Goal: Task Accomplishment & Management: Use online tool/utility

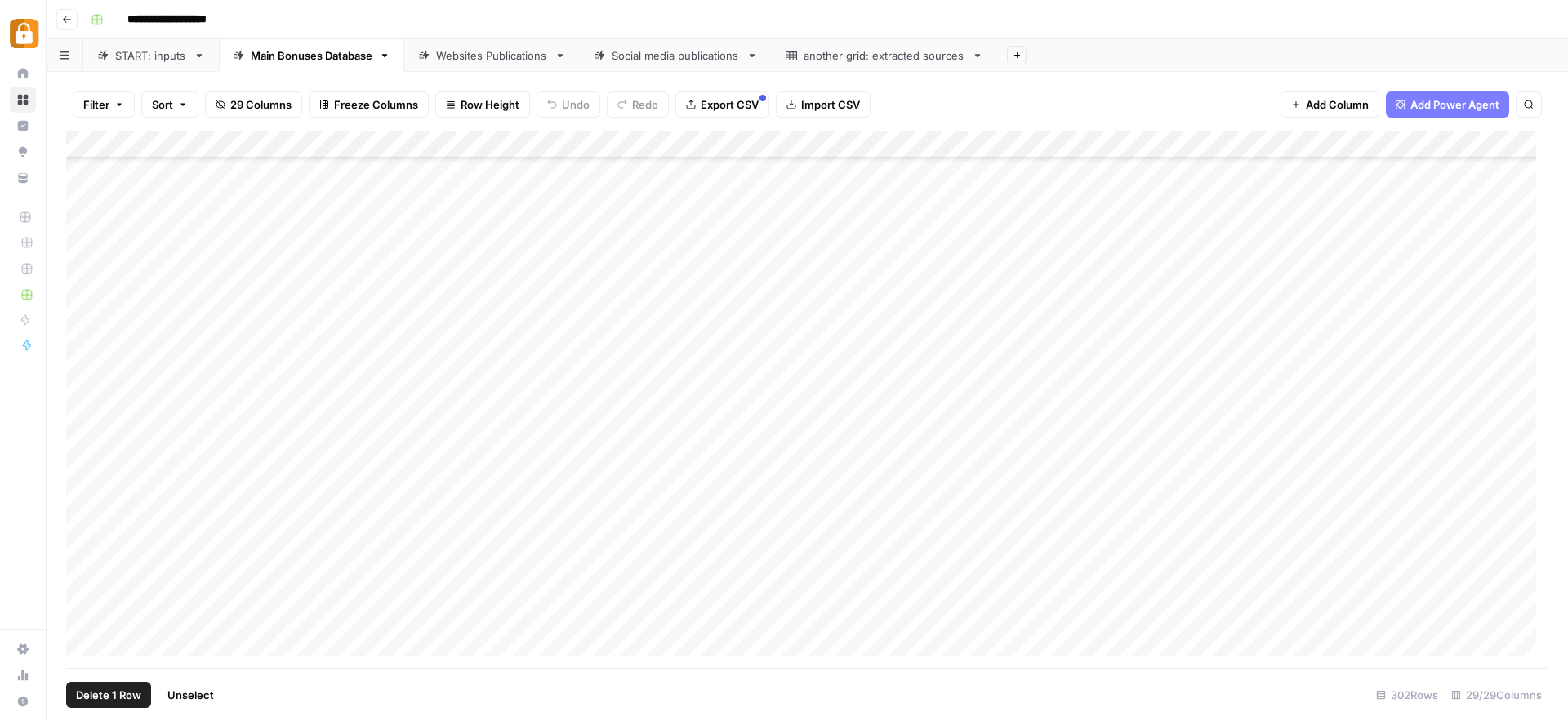
scroll to position [7916, 0]
click at [135, 58] on div "START: inputs" at bounding box center [151, 56] width 72 height 16
click at [293, 272] on div "Add Column" at bounding box center [806, 399] width 1482 height 538
click at [311, 273] on div "Add Column" at bounding box center [806, 399] width 1482 height 538
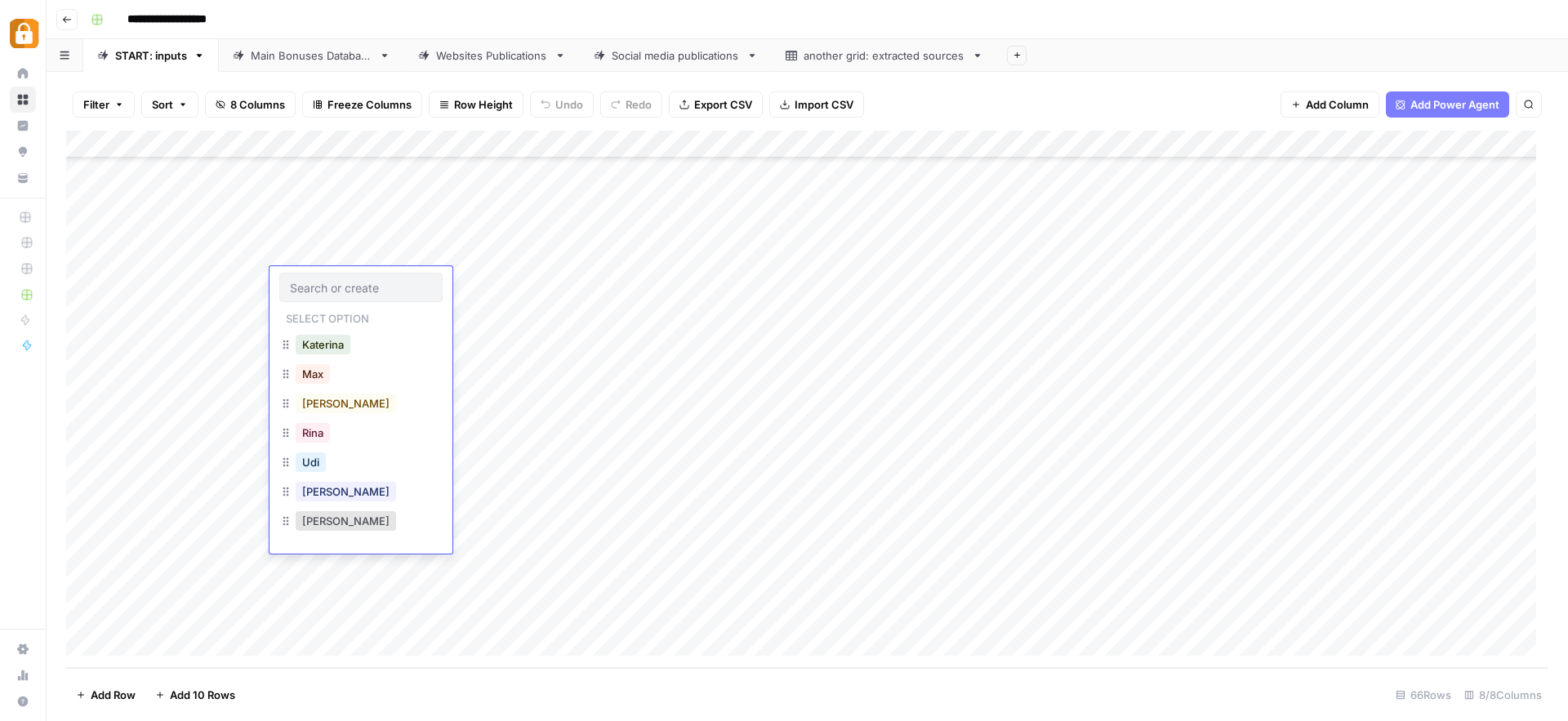
click at [311, 273] on div at bounding box center [361, 288] width 163 height 30
click at [337, 488] on div "[PERSON_NAME]" at bounding box center [361, 494] width 163 height 30
click at [334, 491] on div "[PERSON_NAME]" at bounding box center [345, 491] width 107 height 23
click at [326, 494] on button "[PERSON_NAME]" at bounding box center [345, 492] width 101 height 20
click at [506, 276] on div "Add Column" at bounding box center [806, 399] width 1482 height 538
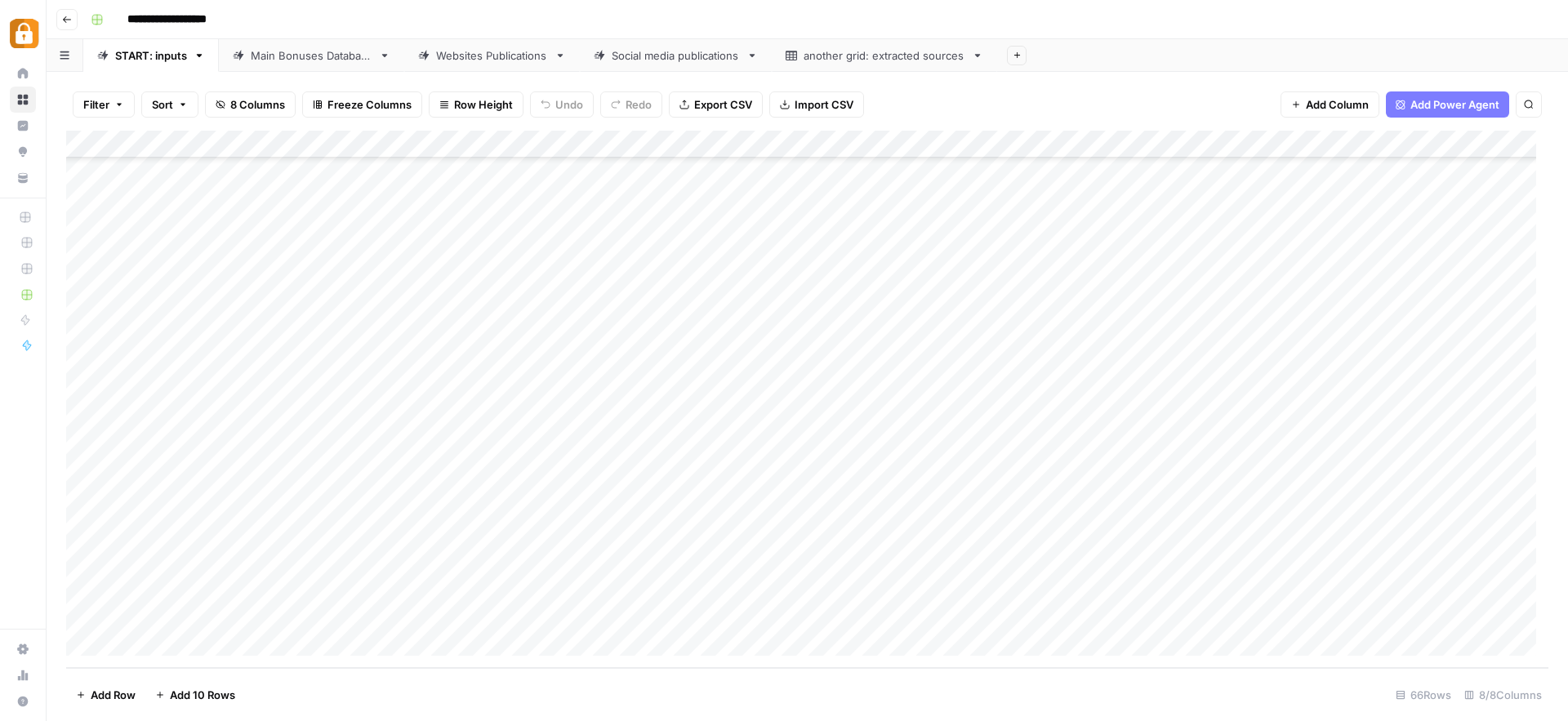
click at [635, 284] on div "Add Column" at bounding box center [806, 399] width 1482 height 538
click at [982, 282] on div "Add Column" at bounding box center [806, 399] width 1482 height 538
click at [977, 433] on button "Official Site" at bounding box center [963, 433] width 70 height 20
click at [1438, 278] on div "Add Column" at bounding box center [806, 399] width 1482 height 538
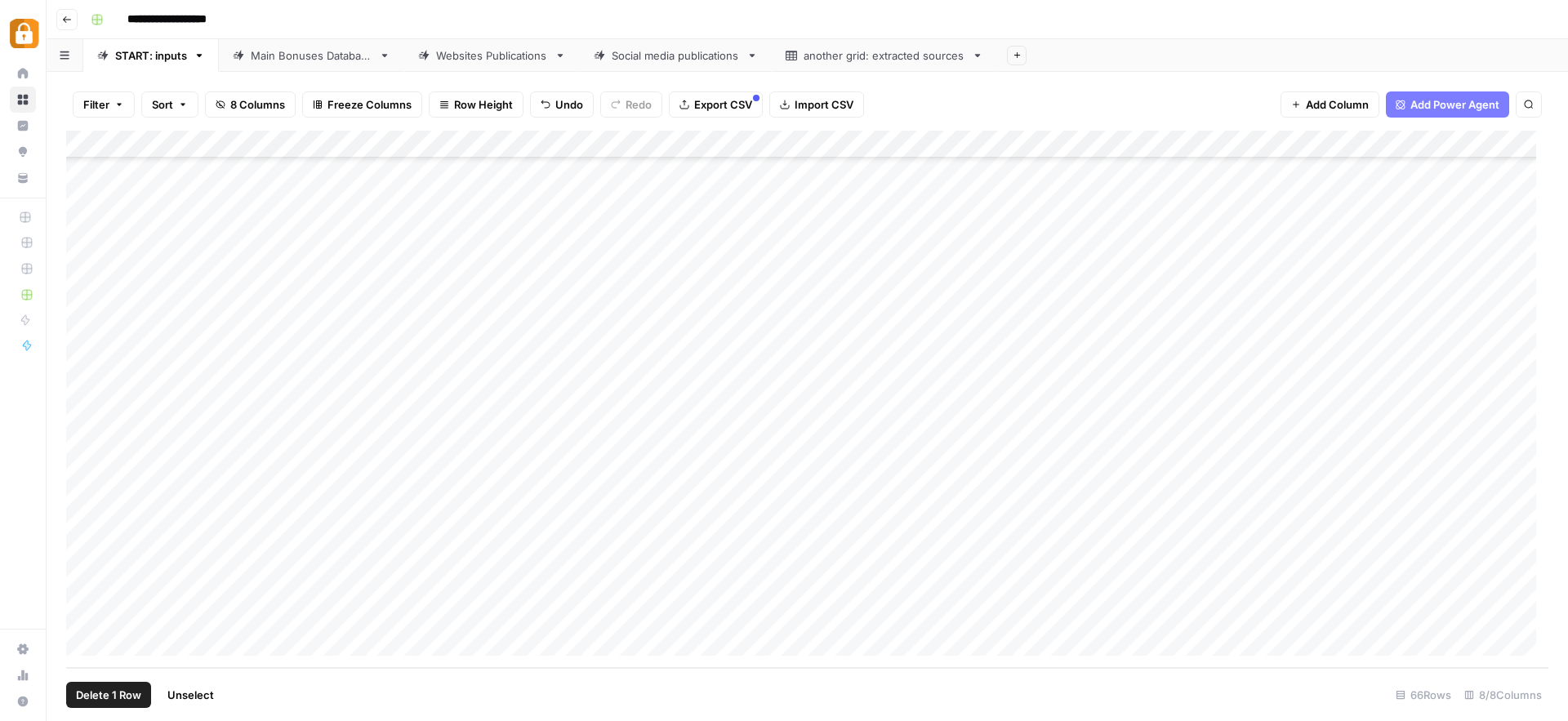
click at [82, 279] on div "Add Column" at bounding box center [806, 399] width 1482 height 538
click at [300, 62] on div "Main Bonuses Database" at bounding box center [312, 56] width 121 height 16
click at [447, 365] on div "Add Column" at bounding box center [806, 399] width 1482 height 538
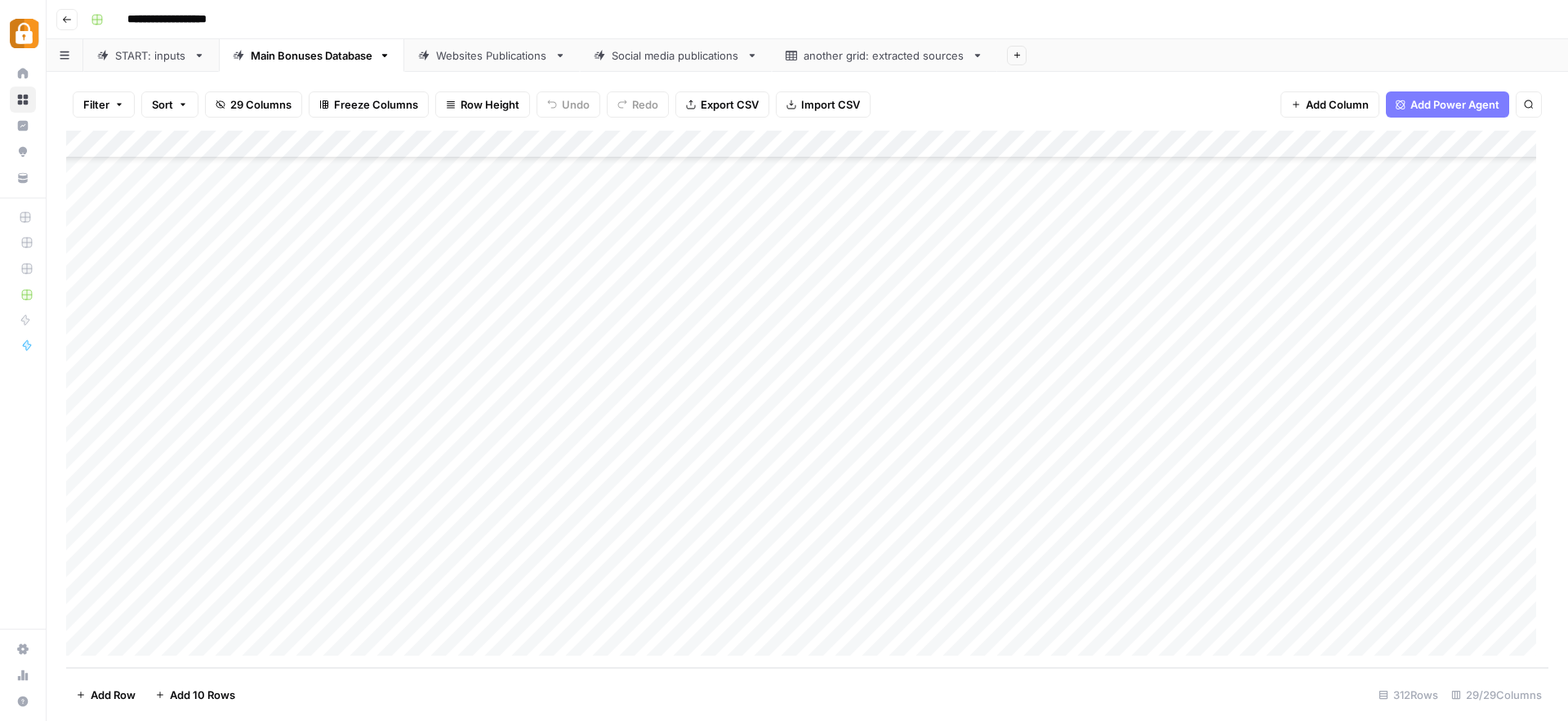
click at [751, 365] on div "Add Column" at bounding box center [806, 399] width 1482 height 538
click at [466, 387] on div "Add Column" at bounding box center [806, 399] width 1482 height 538
click at [842, 386] on div "Add Column" at bounding box center [806, 399] width 1482 height 538
click at [82, 360] on div "Add Column" at bounding box center [806, 399] width 1482 height 538
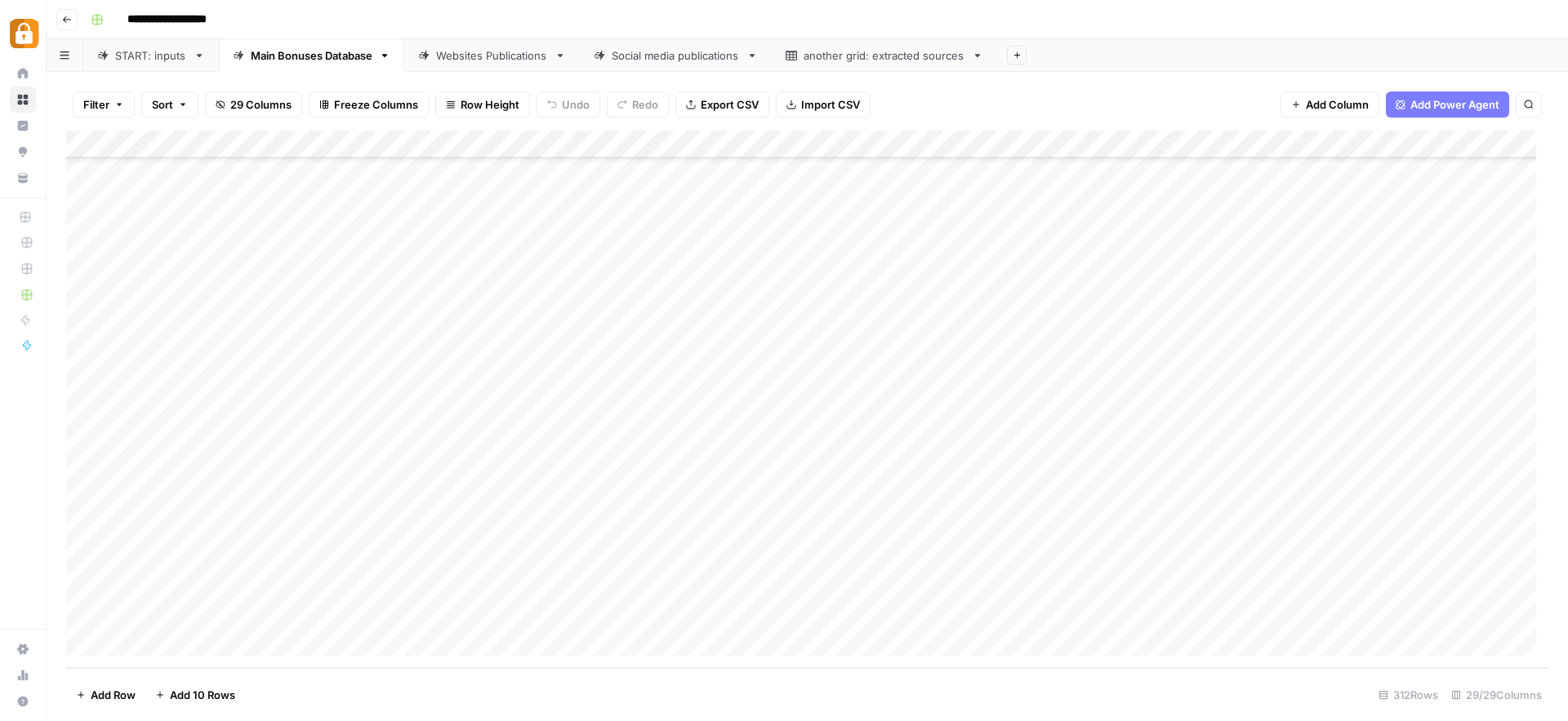
click at [415, 384] on div "Add Column" at bounding box center [806, 399] width 1482 height 538
click at [415, 384] on textarea "**********" at bounding box center [517, 393] width 296 height 23
click at [88, 388] on div "Add Column" at bounding box center [806, 399] width 1482 height 538
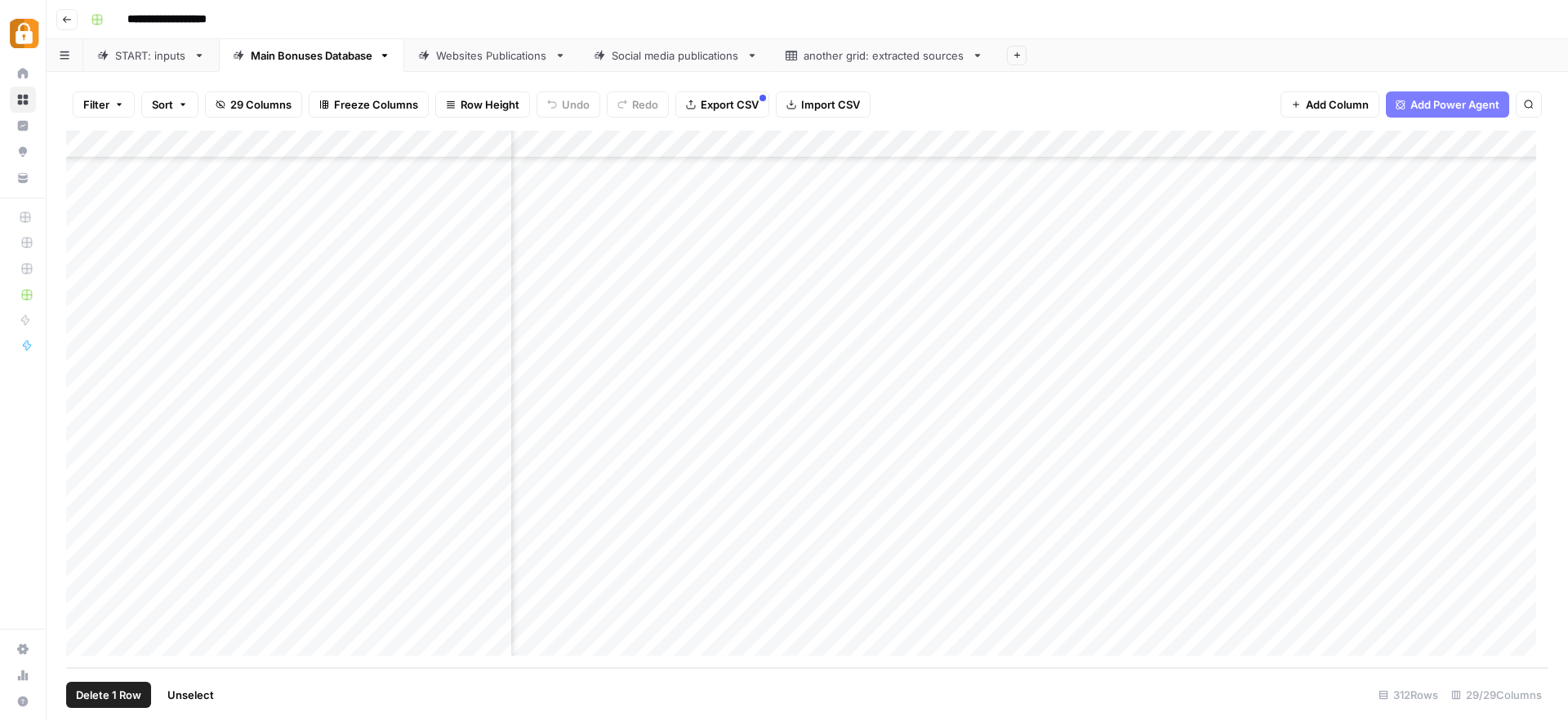
click at [413, 421] on div "Add Column" at bounding box center [806, 399] width 1482 height 538
click at [410, 444] on div "Add Column" at bounding box center [806, 399] width 1482 height 538
click at [943, 542] on div "Add Column" at bounding box center [806, 399] width 1482 height 538
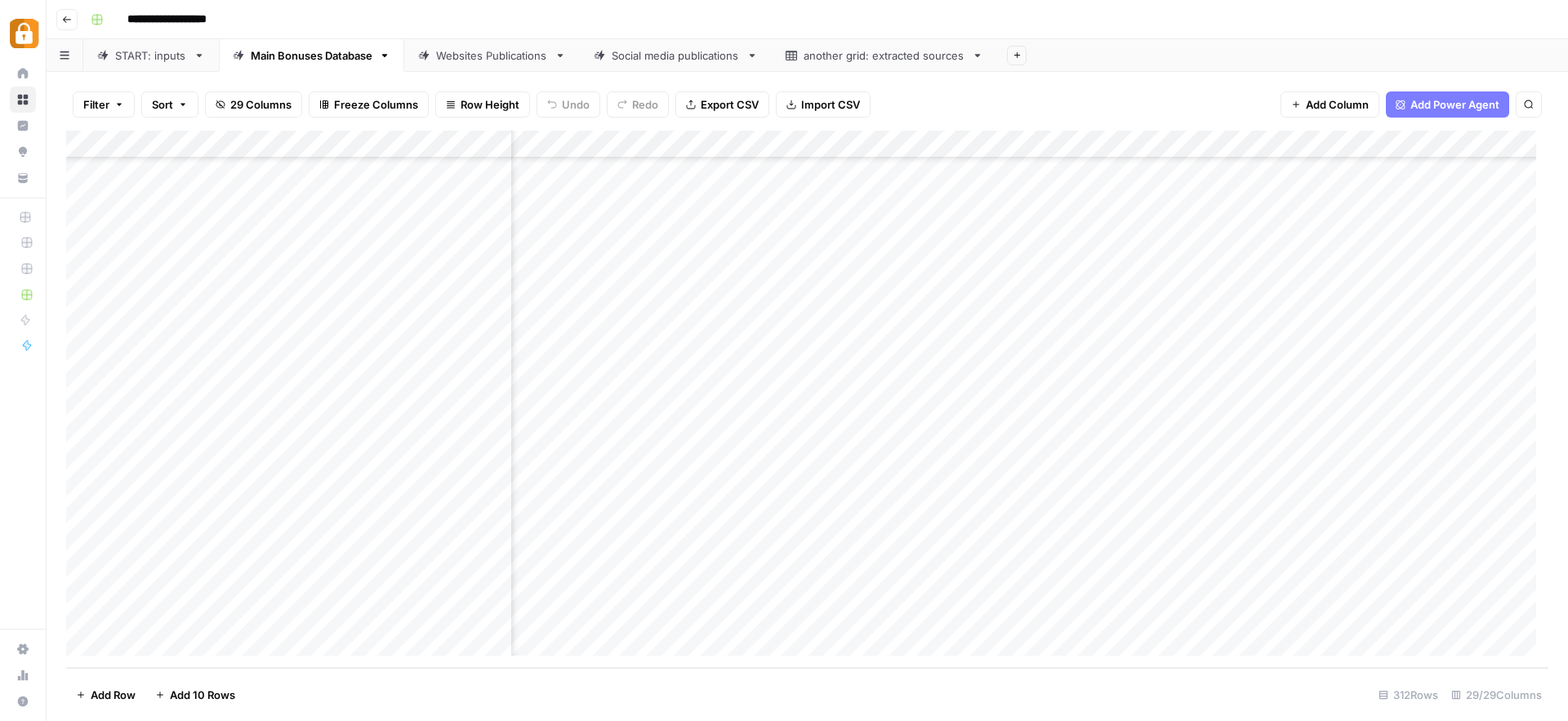
scroll to position [8194, 1054]
click at [938, 352] on div "Add Column" at bounding box center [806, 399] width 1482 height 538
